Goal: Find specific page/section: Find specific page/section

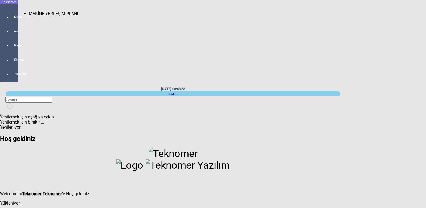
click at [11, 22] on div at bounding box center [14, 22] width 7 height 0
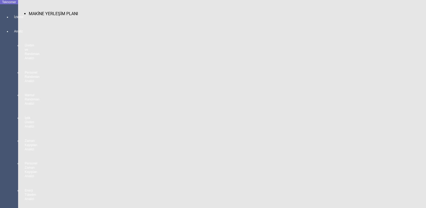
click at [11, 22] on div at bounding box center [14, 22] width 7 height 0
click at [34, 11] on span "MAKİNE YERLEŞİM PLANI" at bounding box center [53, 13] width 49 height 5
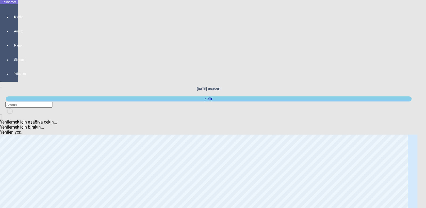
scroll to position [27, 0]
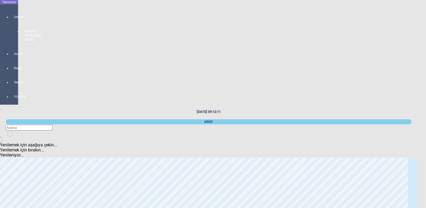
click at [11, 44] on div at bounding box center [14, 44] width 7 height 0
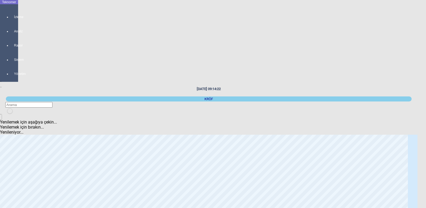
scroll to position [27, 0]
